Goal: Navigation & Orientation: Find specific page/section

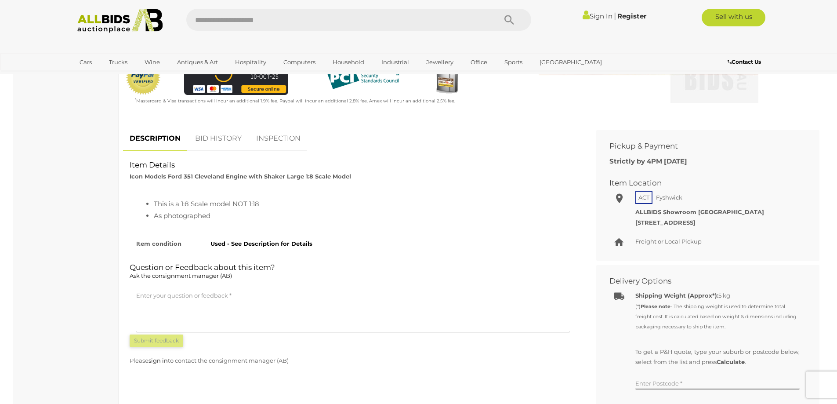
scroll to position [176, 0]
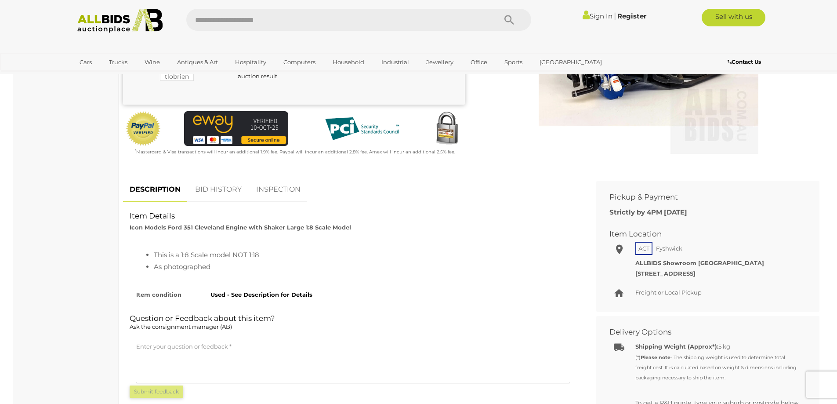
click at [221, 188] on link "BID HISTORY" at bounding box center [218, 190] width 60 height 26
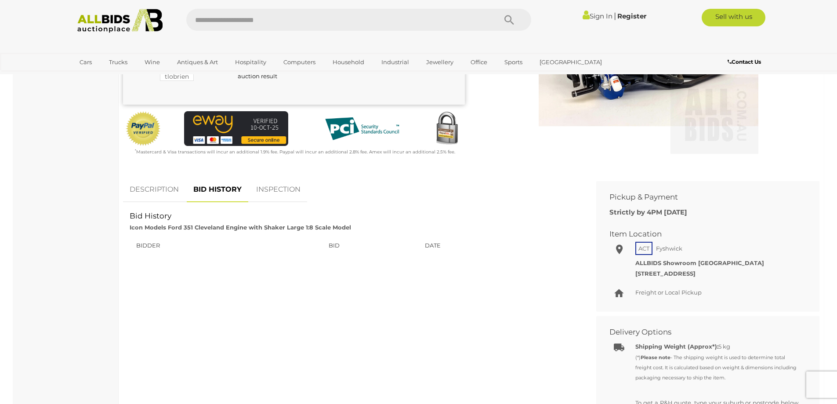
click at [162, 189] on link "DESCRIPTION" at bounding box center [154, 190] width 62 height 26
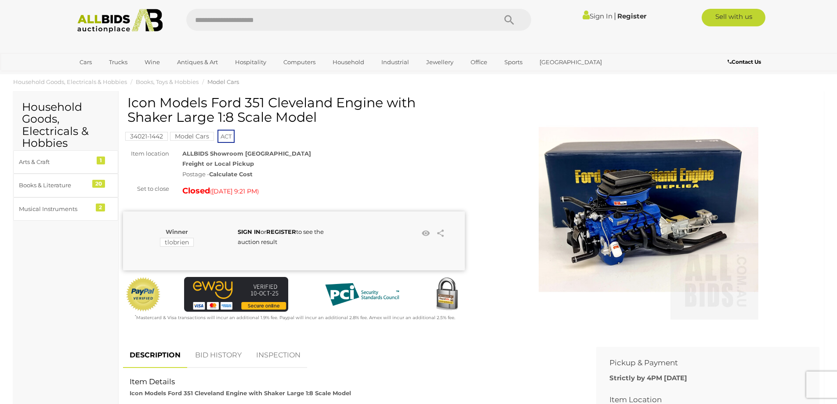
scroll to position [0, 0]
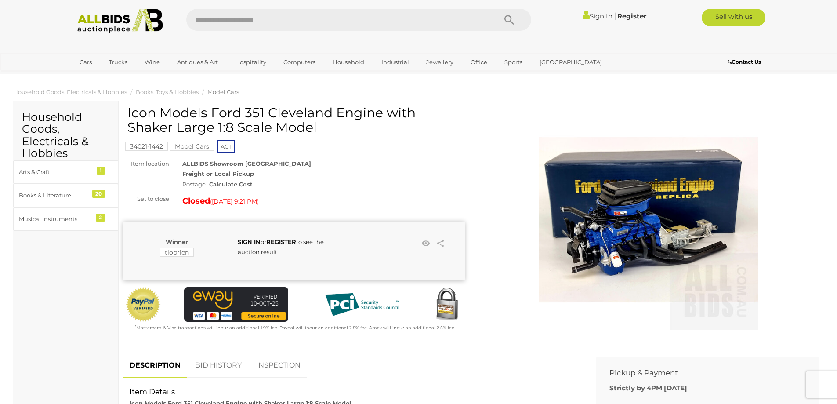
click at [190, 145] on mark "Model Cars" at bounding box center [192, 146] width 44 height 9
